Goal: Task Accomplishment & Management: Manage account settings

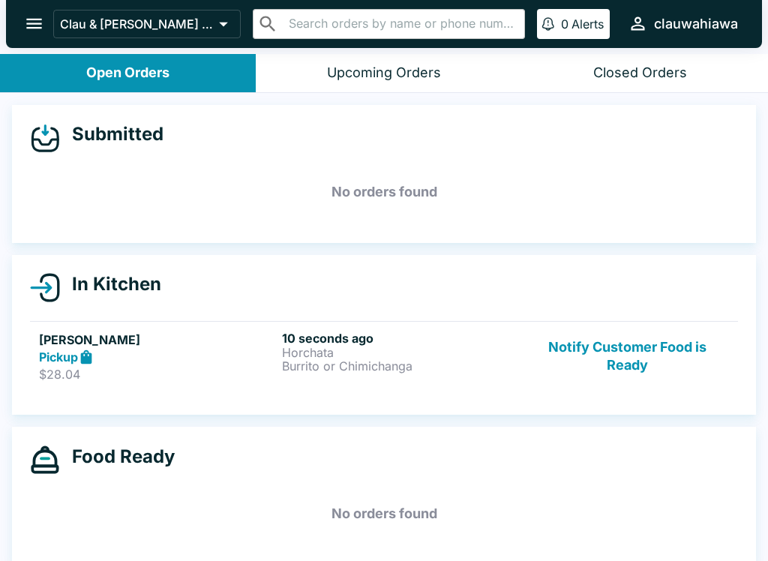
click at [278, 350] on div "[PERSON_NAME] Pickup $28.04 10 seconds ago Horchata Burrito or Chimichanga Noti…" at bounding box center [384, 357] width 690 height 52
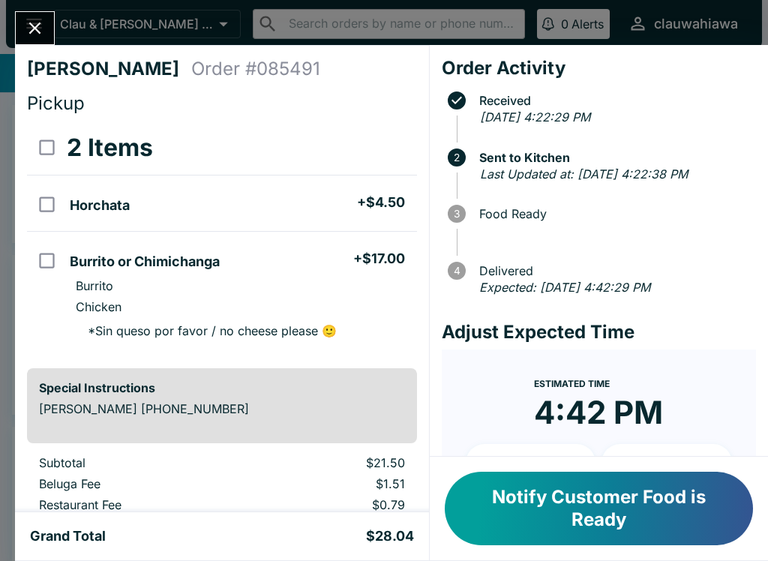
click at [29, 26] on icon "Close" at bounding box center [35, 28] width 20 height 20
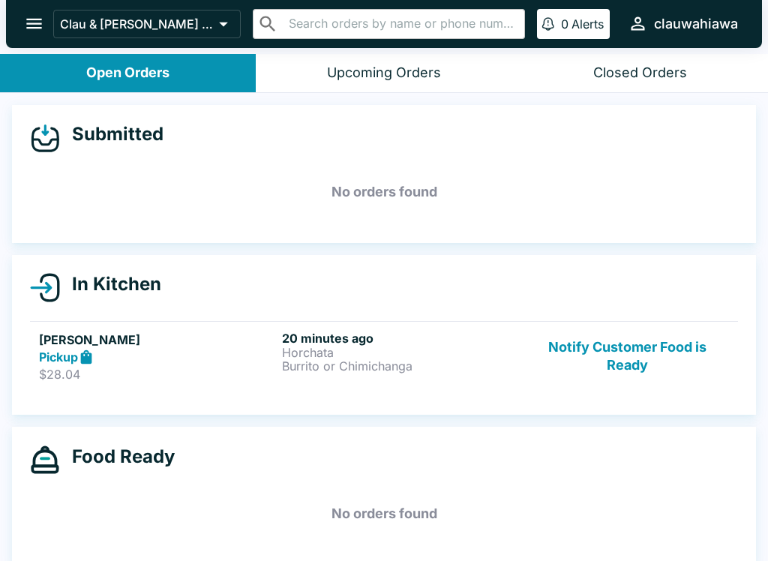
click at [629, 362] on button "Notify Customer Food is Ready" at bounding box center [627, 357] width 203 height 52
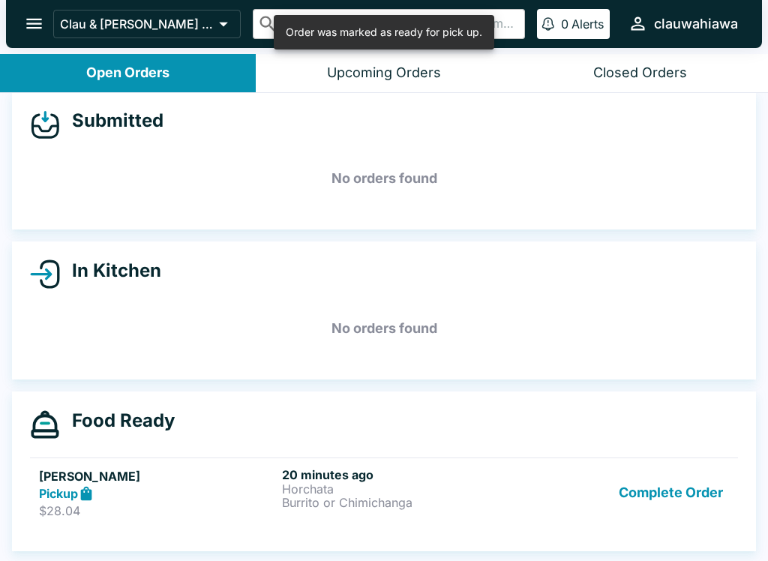
scroll to position [14, 0]
click at [378, 492] on p "Horchata" at bounding box center [400, 490] width 237 height 14
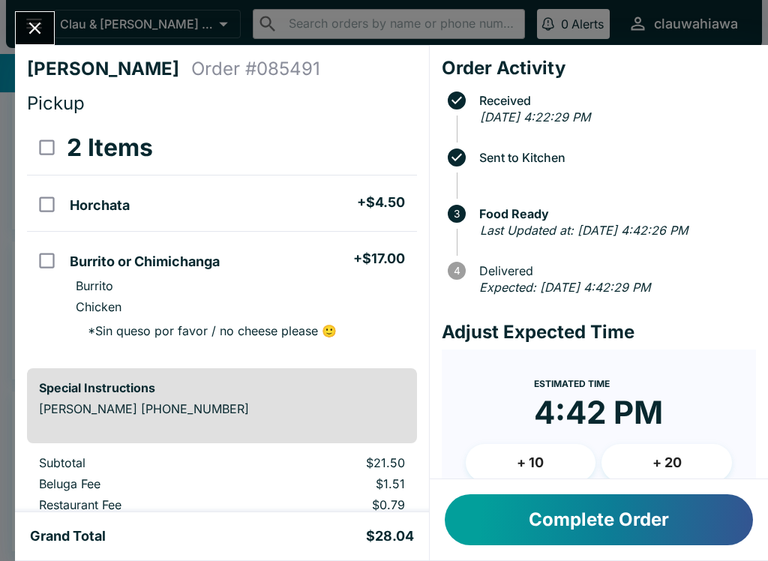
click at [26, 32] on icon "Close" at bounding box center [35, 28] width 20 height 20
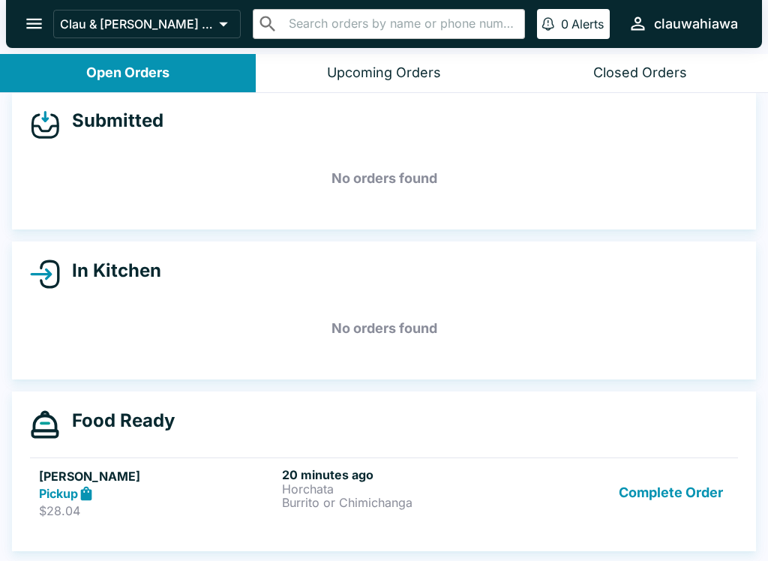
scroll to position [2, 0]
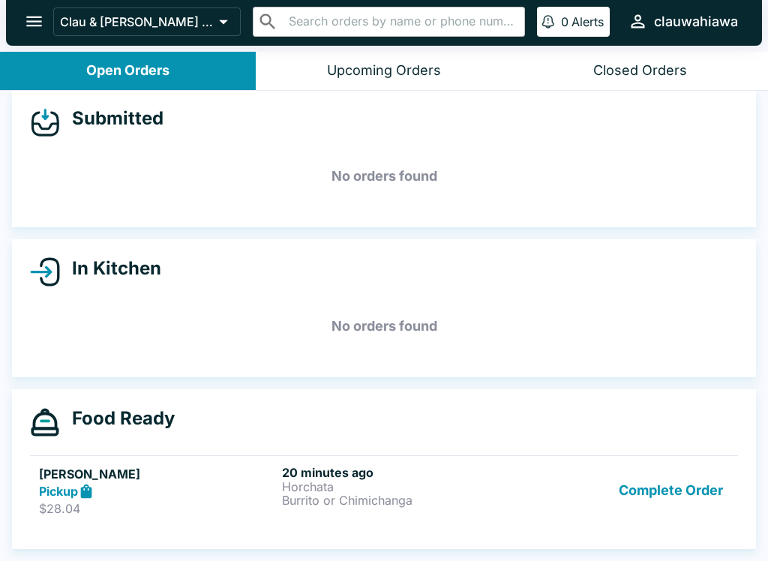
click at [314, 487] on p "Horchata" at bounding box center [400, 487] width 237 height 14
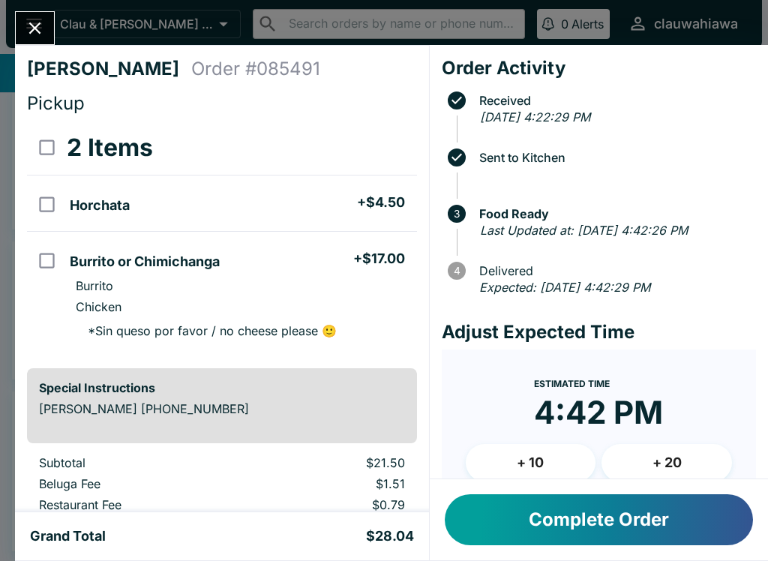
click at [621, 518] on button "Complete Order" at bounding box center [599, 520] width 308 height 51
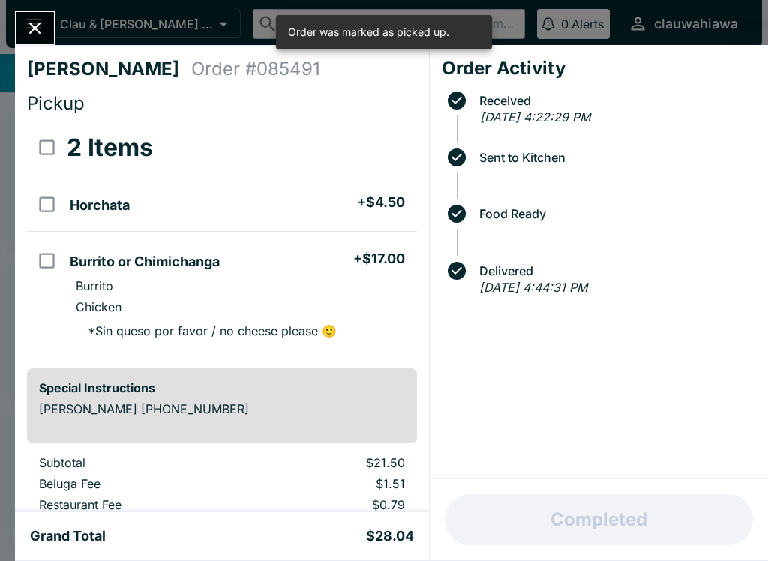
click at [34, 23] on icon "Close" at bounding box center [35, 28] width 20 height 20
